Goal: Task Accomplishment & Management: Use online tool/utility

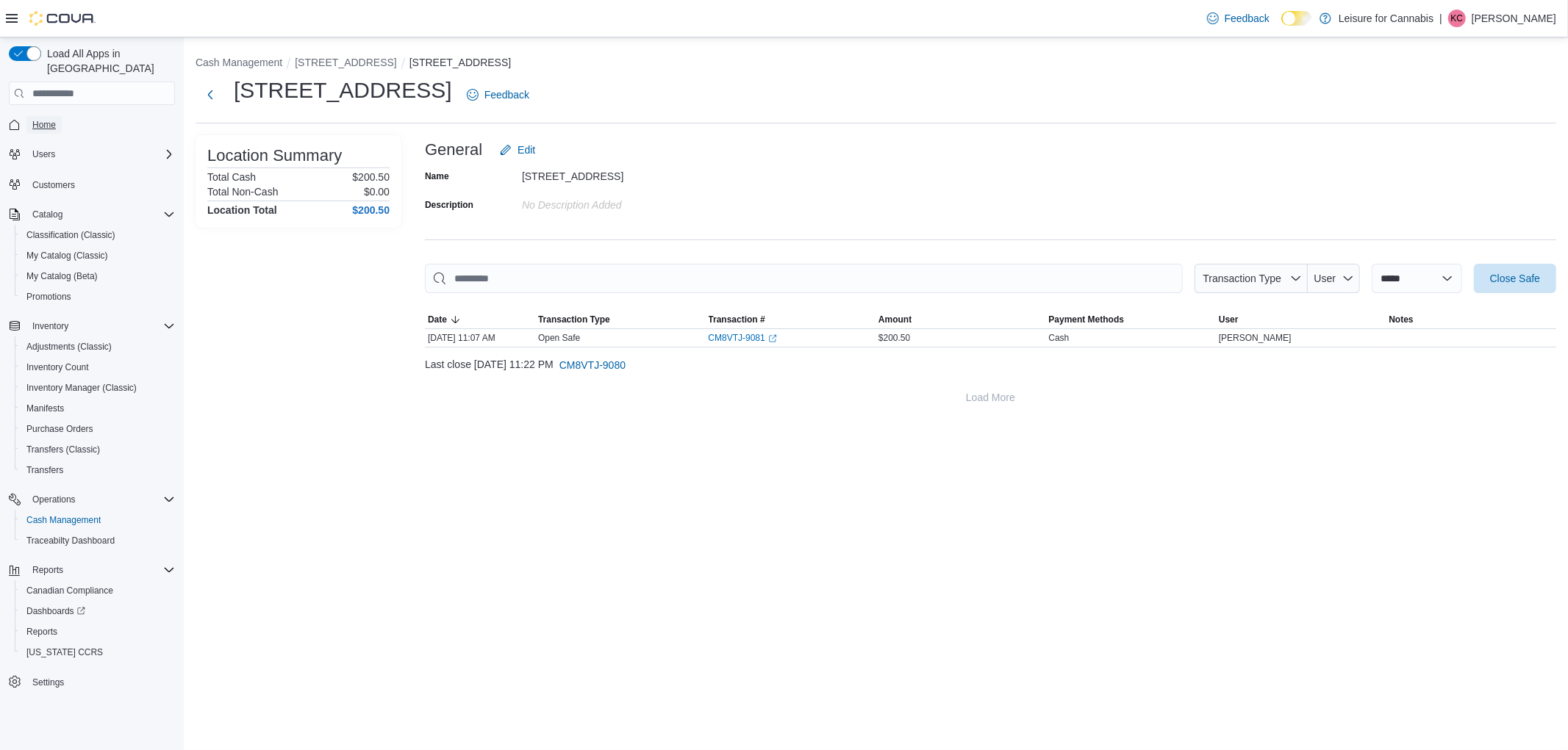
click at [42, 119] on span "Home" at bounding box center [43, 125] width 23 height 12
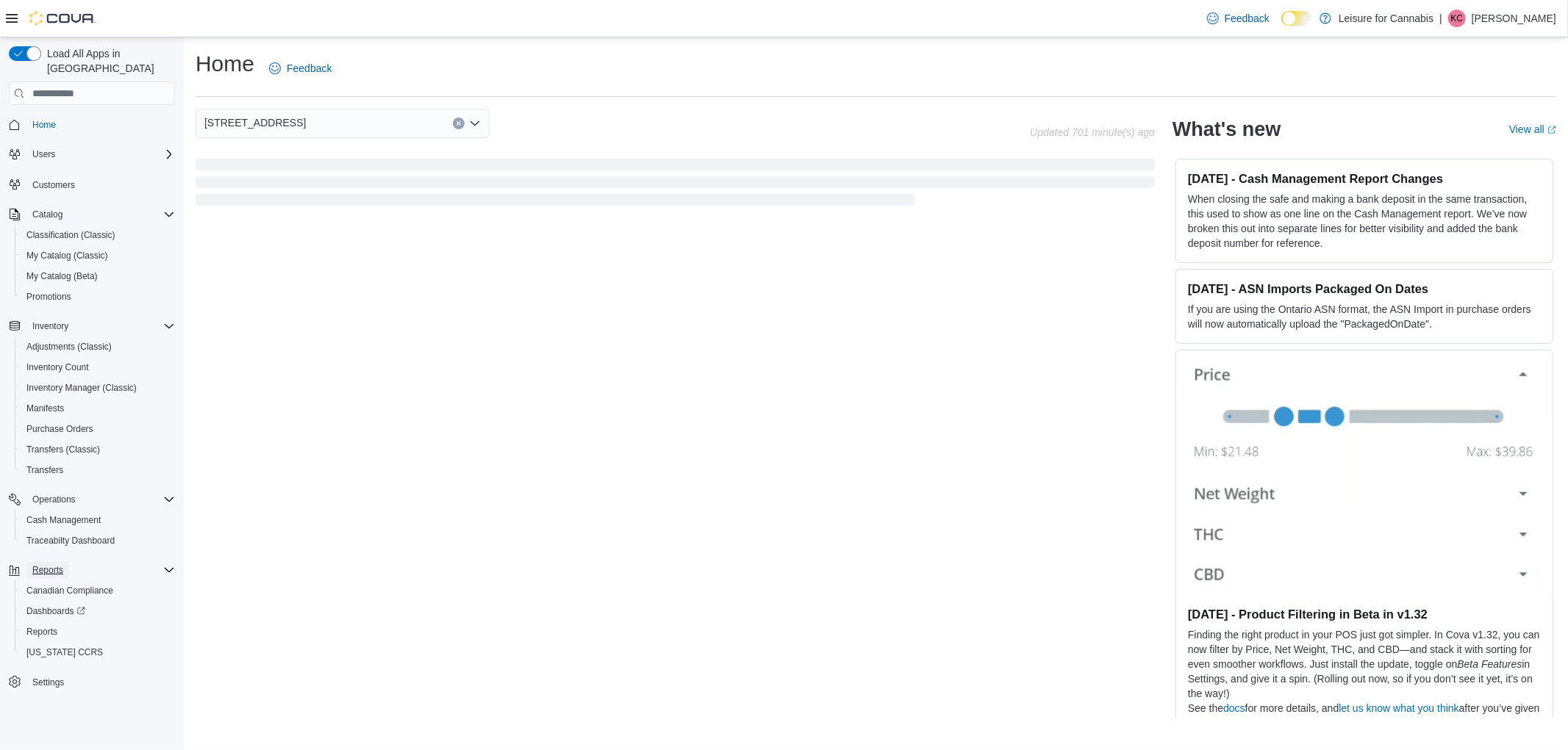
click at [44, 561] on span "Reports" at bounding box center [48, 570] width 31 height 17
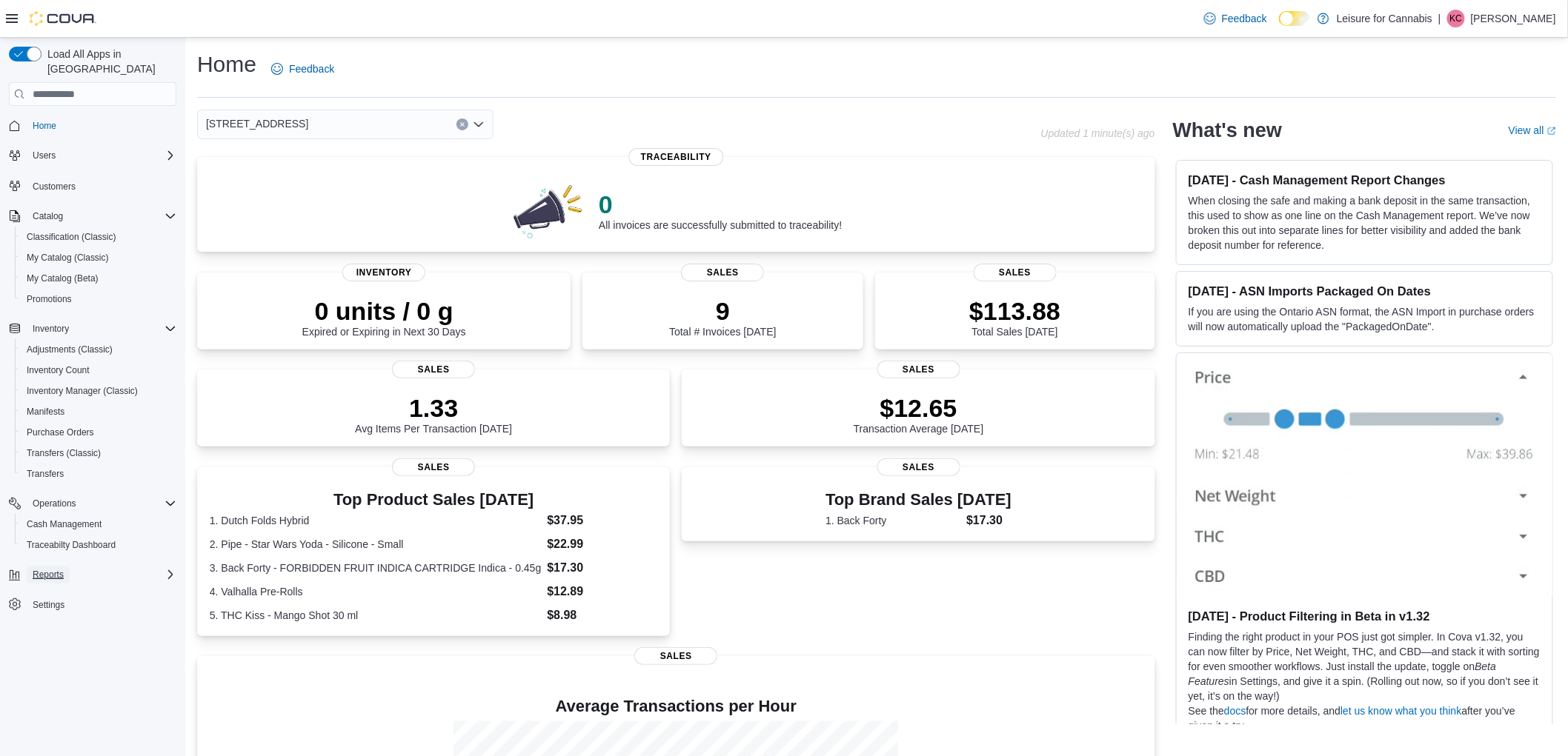
click at [52, 569] on span "Reports" at bounding box center [48, 575] width 31 height 12
click at [43, 631] on span "Reports" at bounding box center [43, 637] width 31 height 12
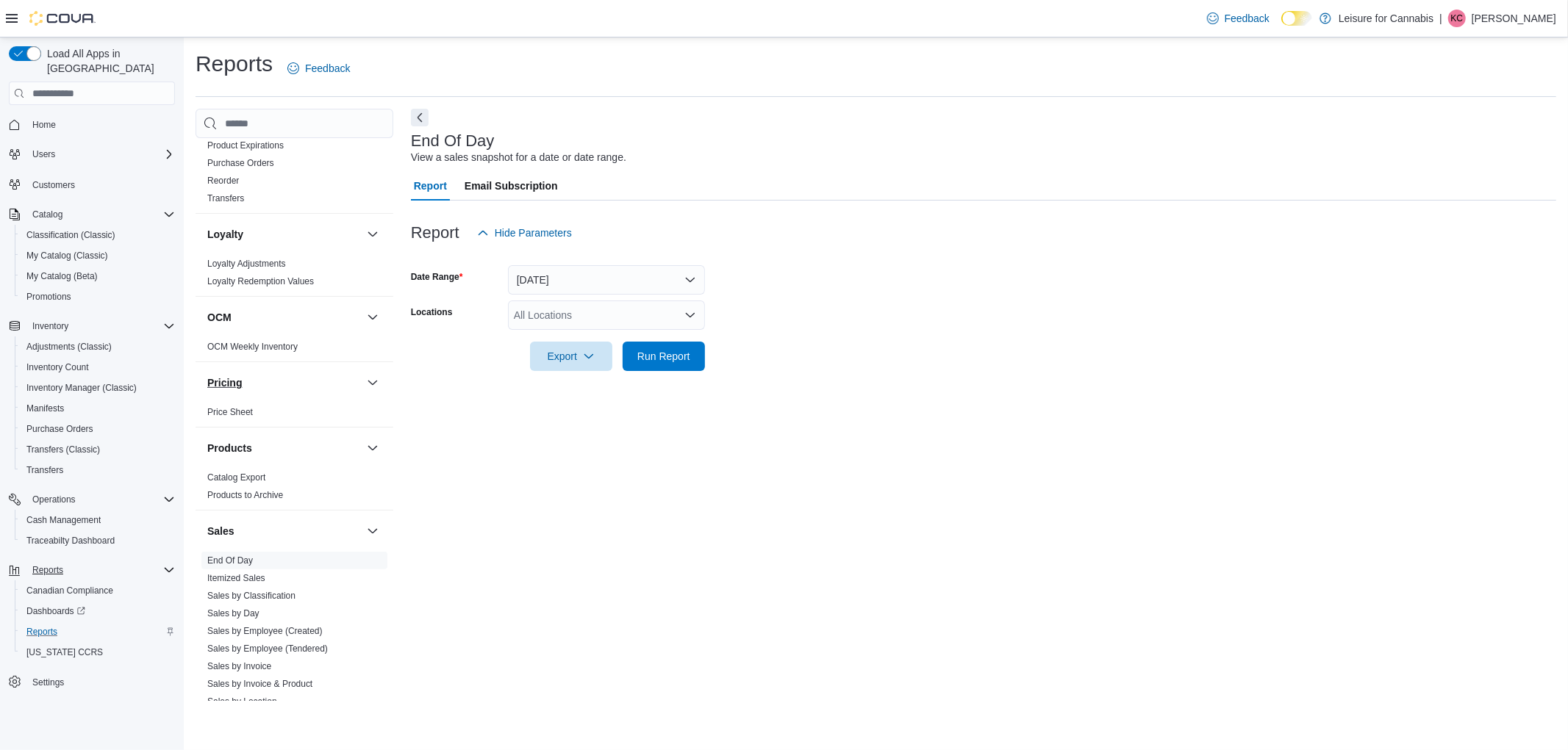
scroll to position [652, 0]
click at [222, 559] on link "End Of Day" at bounding box center [230, 560] width 46 height 10
click at [224, 557] on link "End Of Day" at bounding box center [230, 560] width 46 height 10
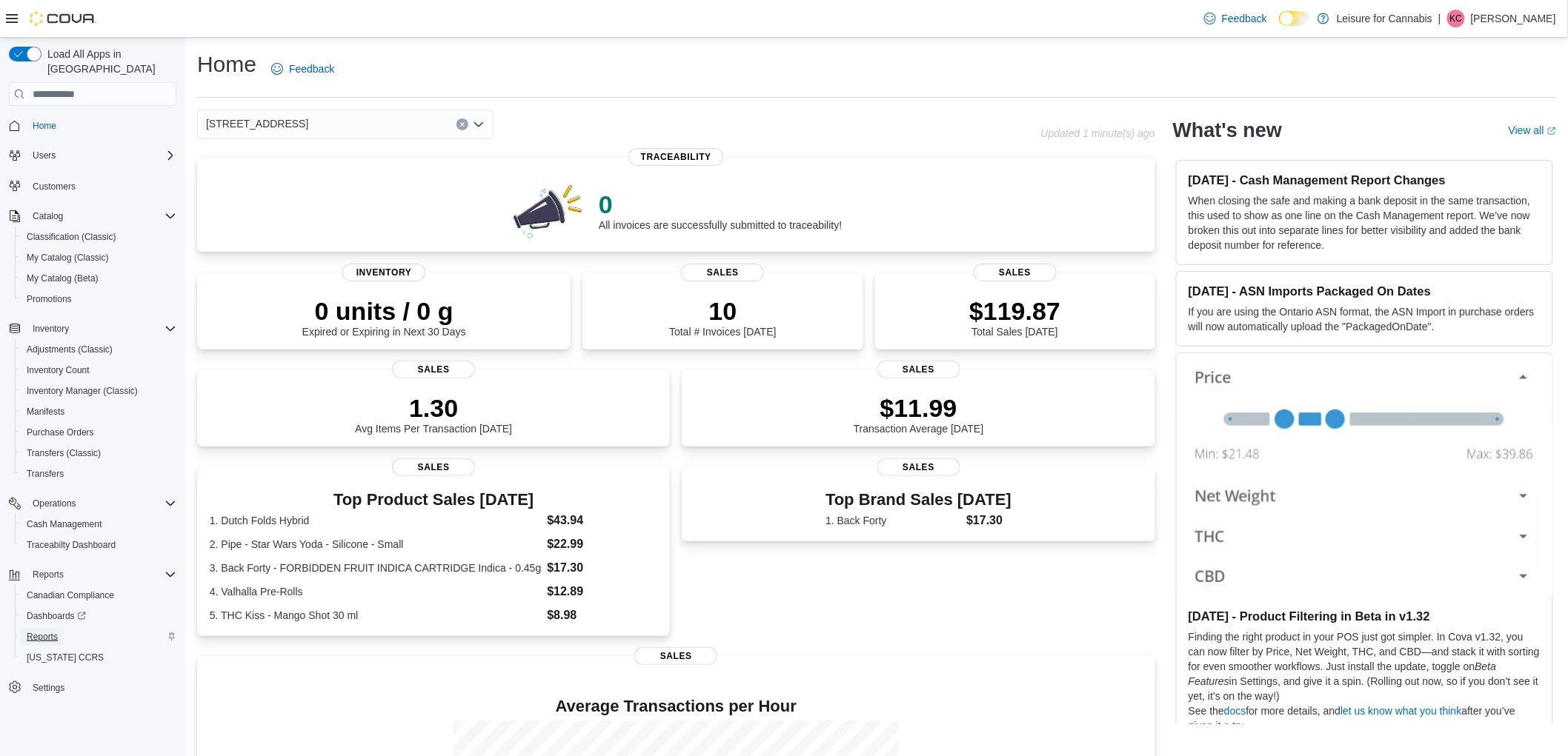
click at [45, 631] on span "Reports" at bounding box center [43, 637] width 31 height 12
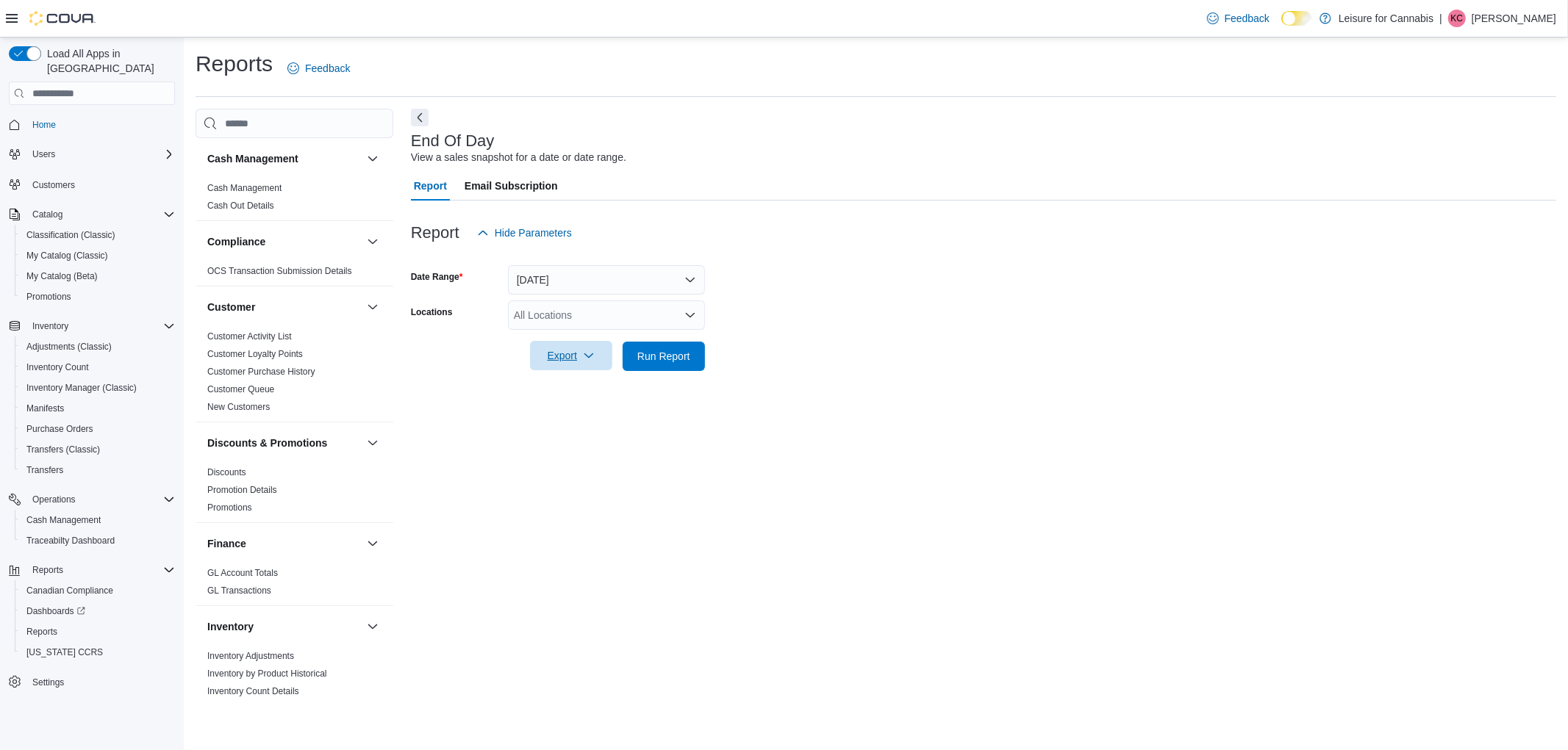
click at [583, 352] on icon "button" at bounding box center [589, 356] width 12 height 12
click at [574, 414] on span "Export to Pdf" at bounding box center [573, 416] width 66 height 12
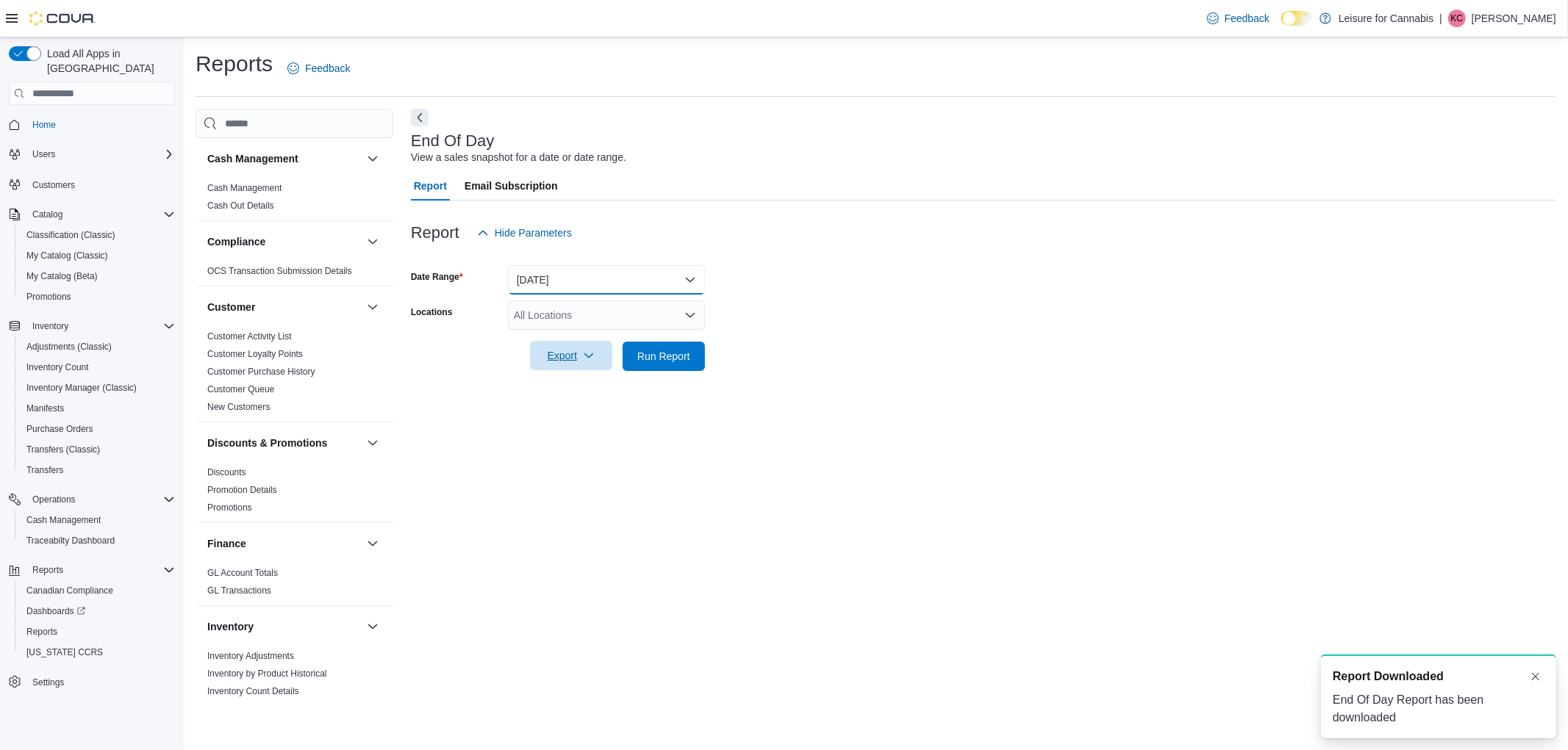
click at [691, 280] on button "Today" at bounding box center [606, 280] width 197 height 29
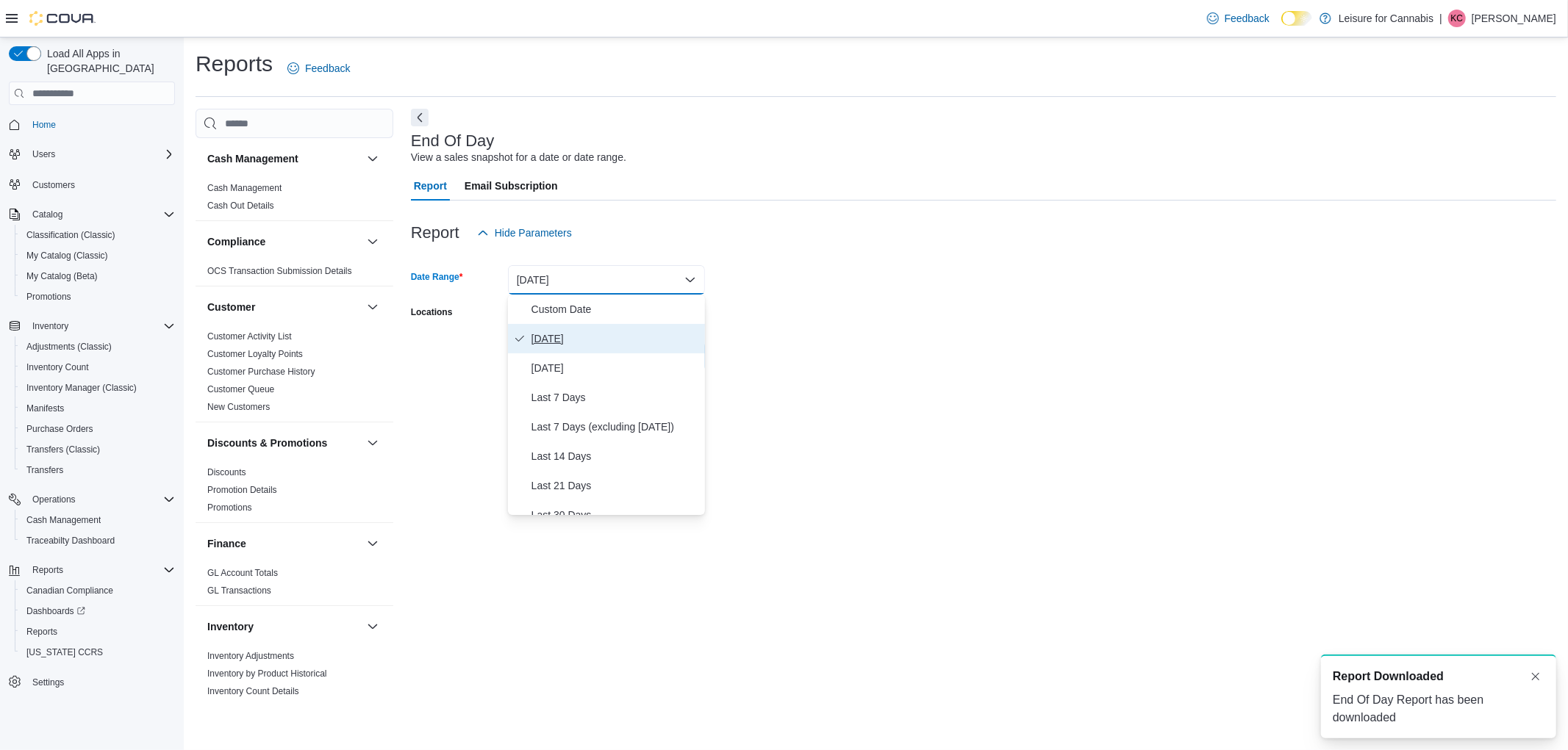
click at [563, 332] on span "Today" at bounding box center [614, 339] width 167 height 17
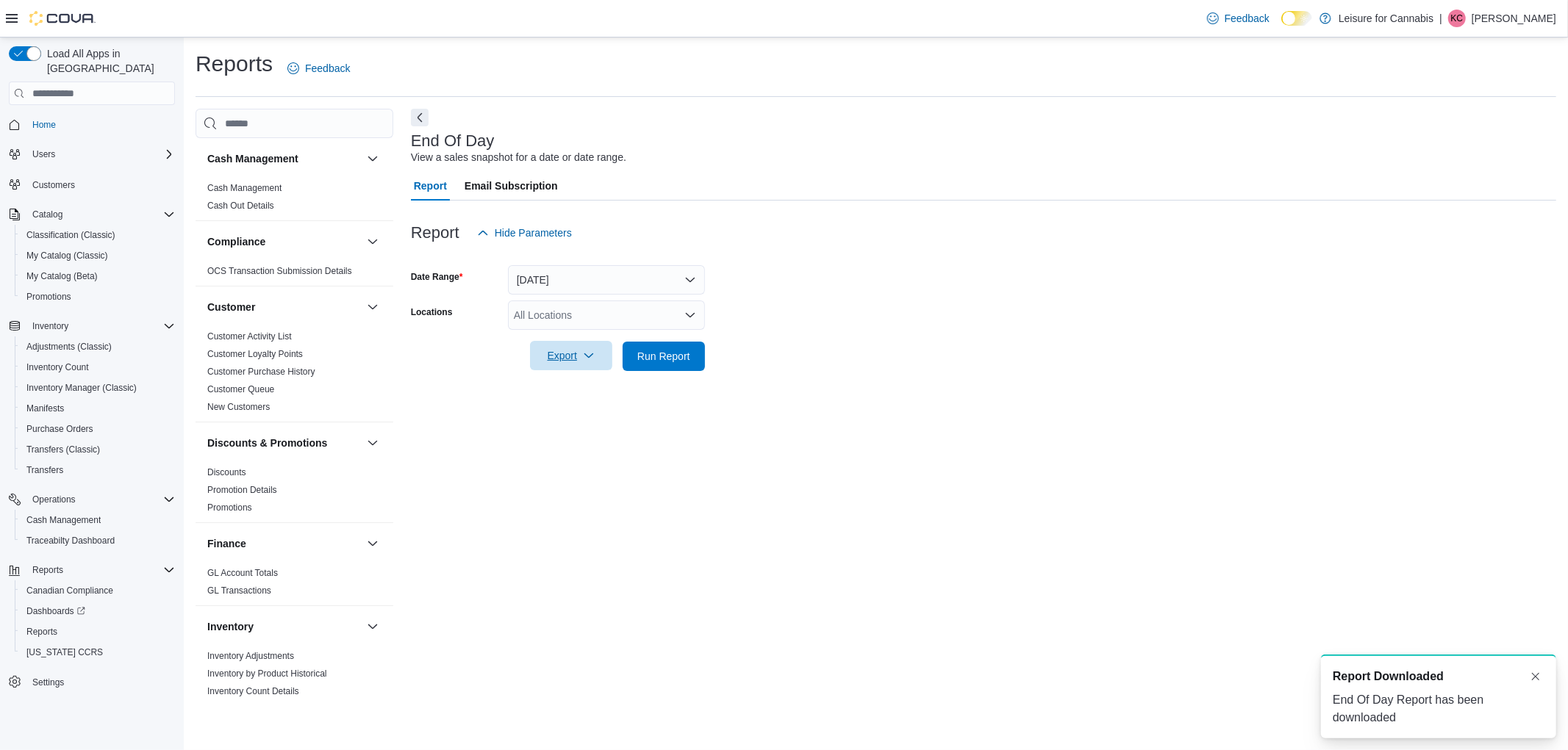
click at [571, 351] on span "Export" at bounding box center [571, 356] width 65 height 29
click at [577, 414] on span "Export to Pdf" at bounding box center [573, 416] width 66 height 12
click at [574, 420] on div "End Of Day View a sales snapshot for a date or date range. Report Email Subscri…" at bounding box center [983, 405] width 1145 height 592
